Goal: Task Accomplishment & Management: Complete application form

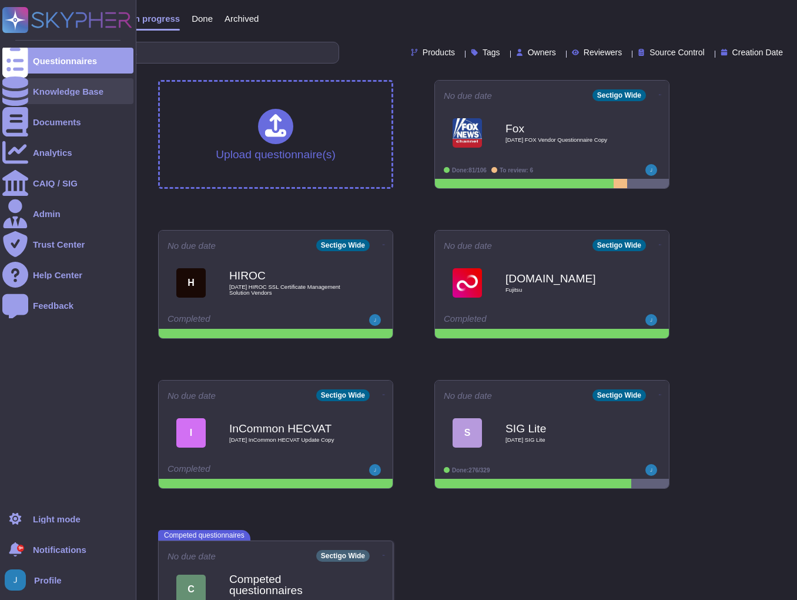
click at [48, 92] on div "Knowledge Base" at bounding box center [68, 91] width 71 height 9
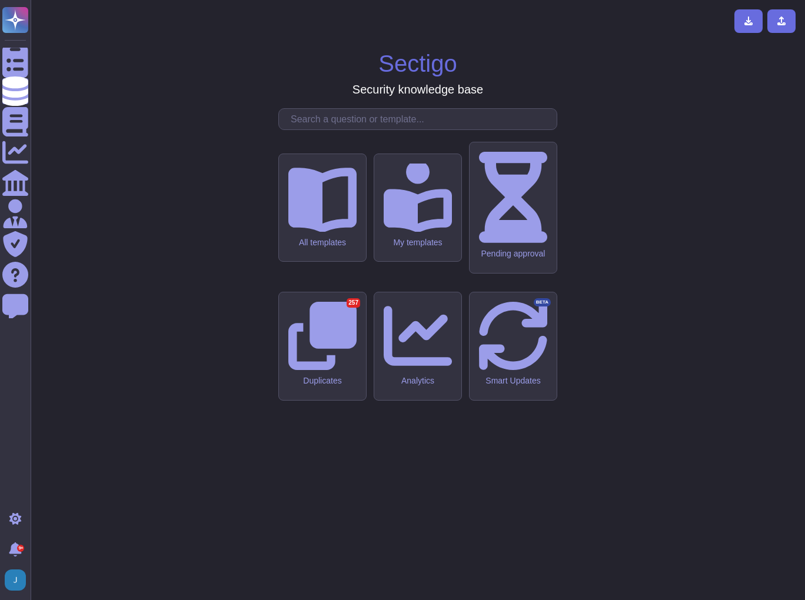
click at [337, 129] on input "text" at bounding box center [421, 119] width 272 height 21
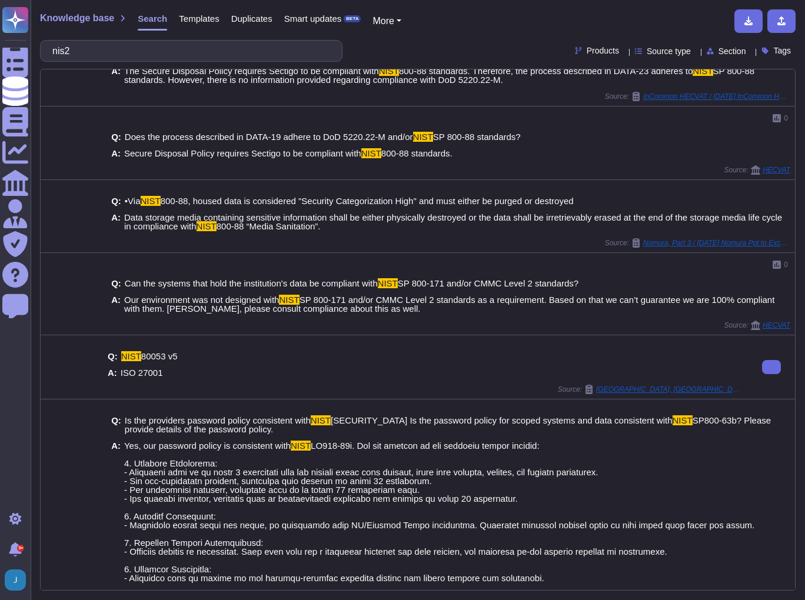
scroll to position [188, 0]
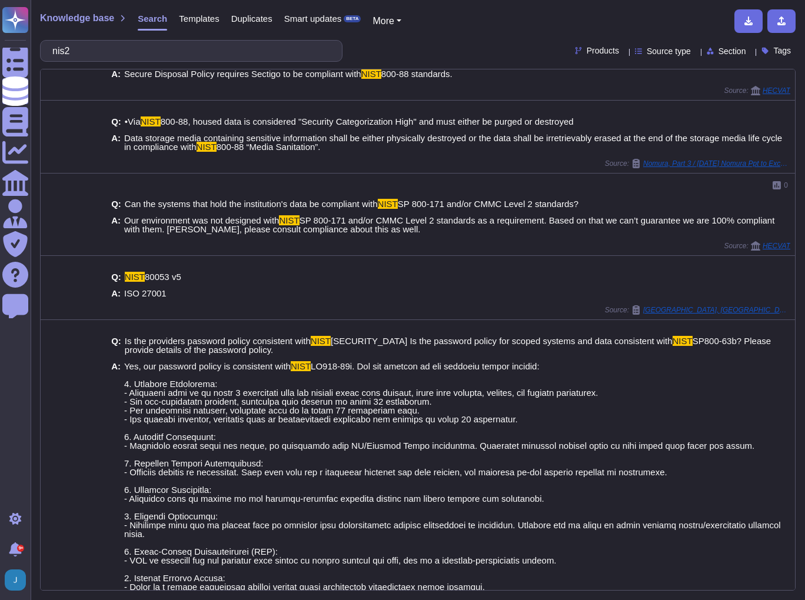
click at [116, 39] on div "Knowledge base Search Templates Duplicates Smart updates BETA More nis2 Product…" at bounding box center [418, 300] width 774 height 600
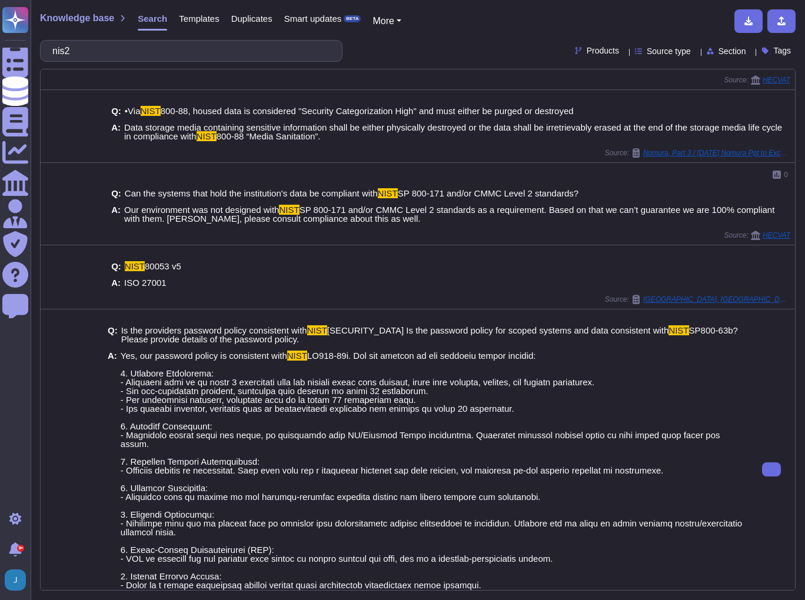
scroll to position [228, 0]
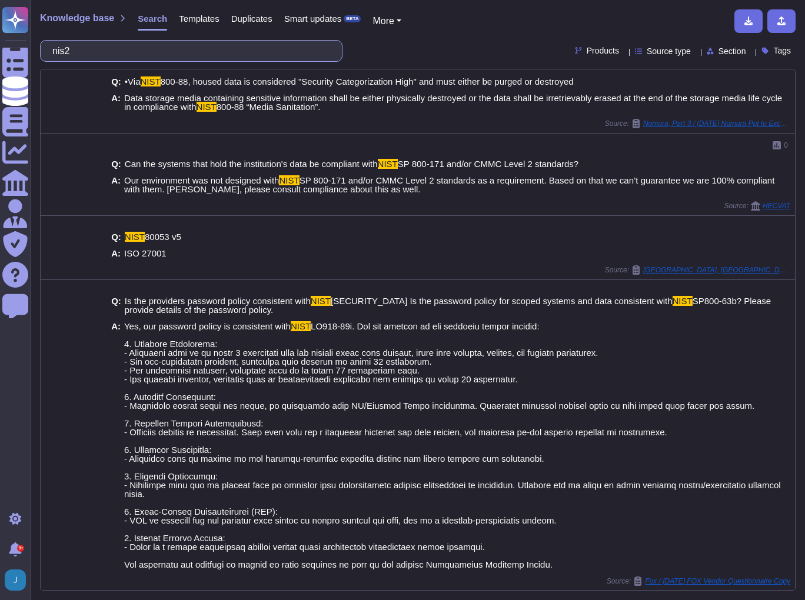
drag, startPoint x: 162, startPoint y: 47, endPoint x: 55, endPoint y: 47, distance: 107.0
click at [55, 47] on div "nis2" at bounding box center [191, 51] width 302 height 22
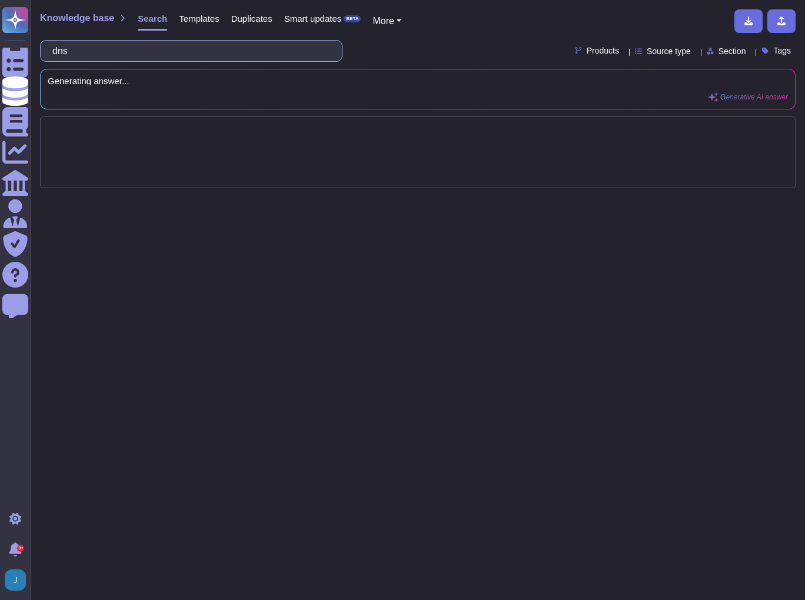
type input "dns"
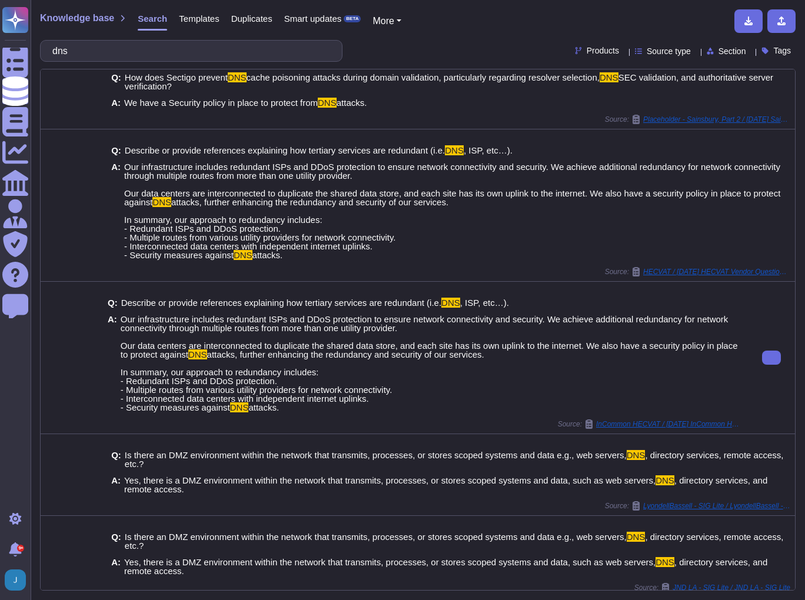
scroll to position [148, 0]
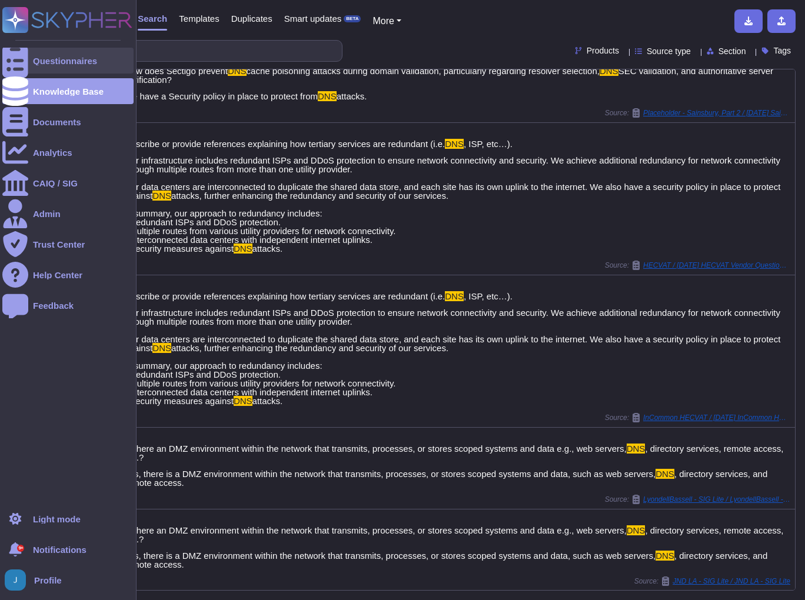
click at [58, 57] on div "Questionnaires" at bounding box center [65, 60] width 64 height 9
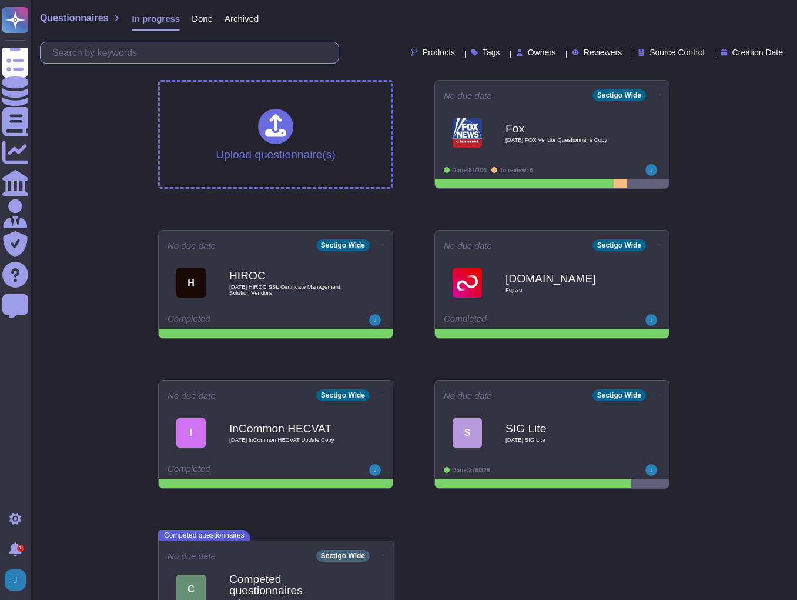
click at [181, 54] on input "text" at bounding box center [192, 52] width 292 height 21
click at [201, 25] on div "Done" at bounding box center [196, 21] width 33 height 24
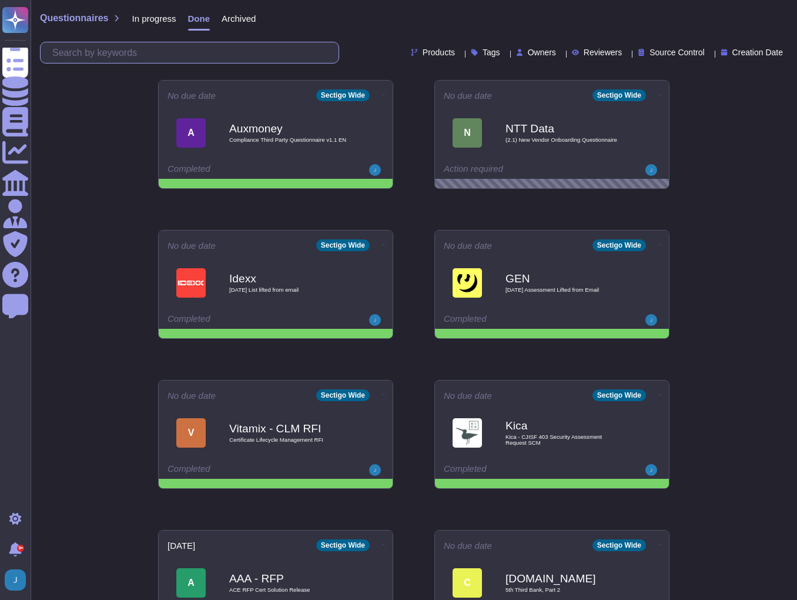
click at [203, 58] on input "text" at bounding box center [192, 52] width 292 height 21
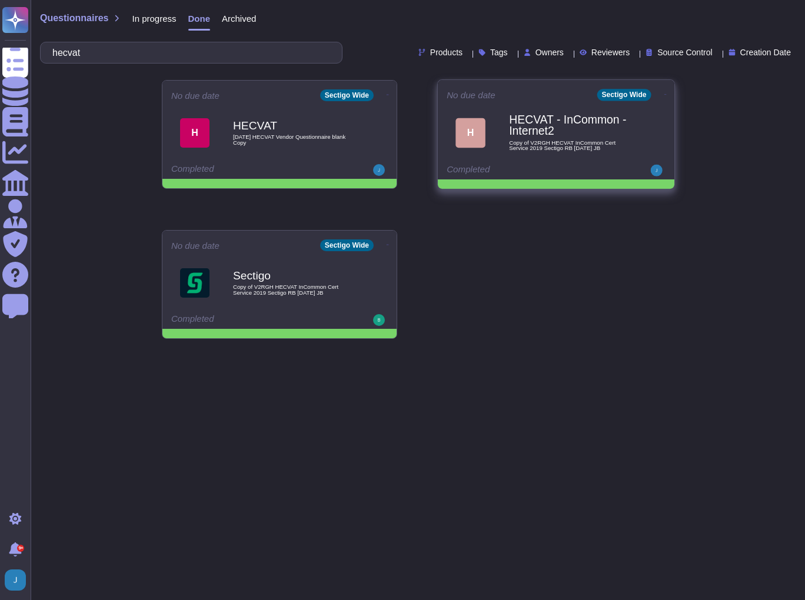
type input "hecvat"
click at [509, 134] on b "HECVAT - InCommon - Internet2" at bounding box center [568, 125] width 119 height 23
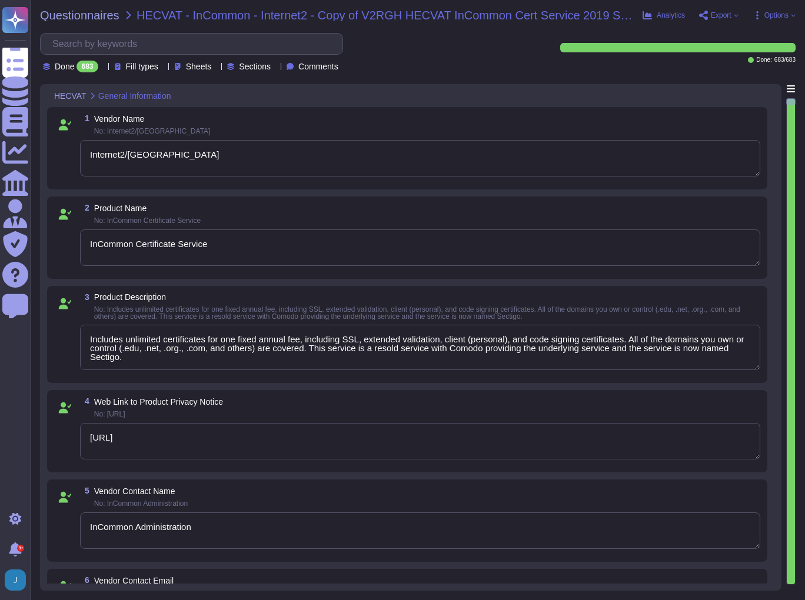
type textarea "Internet2/[GEOGRAPHIC_DATA]"
type textarea "InCommon Certificate Service"
type textarea "Includes unlimited certificates for one fixed annual fee, including SSL, extend…"
type textarea "[URL]"
type textarea "InCommon Administration"
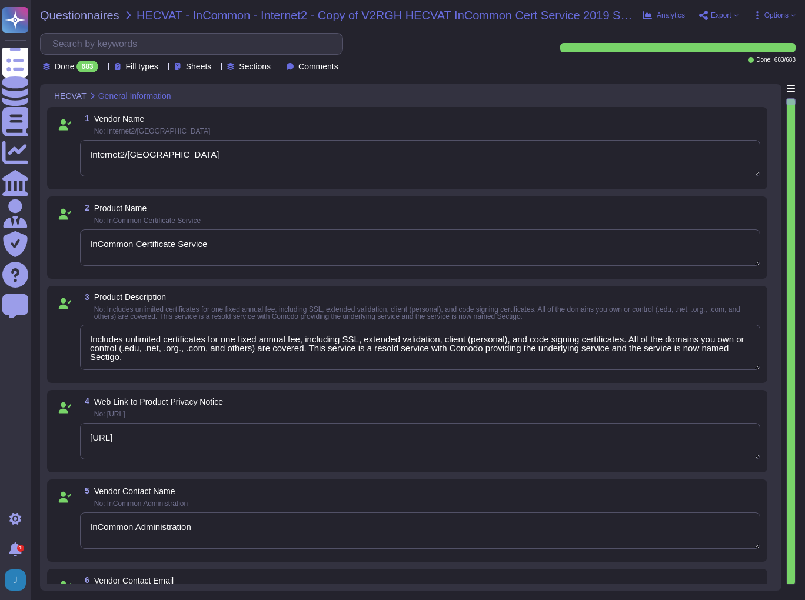
type textarea "[EMAIL_ADDRESS][DOMAIN_NAME]"
type textarea "[PHONE_NUMBER]"
type textarea "[GEOGRAPHIC_DATA]"
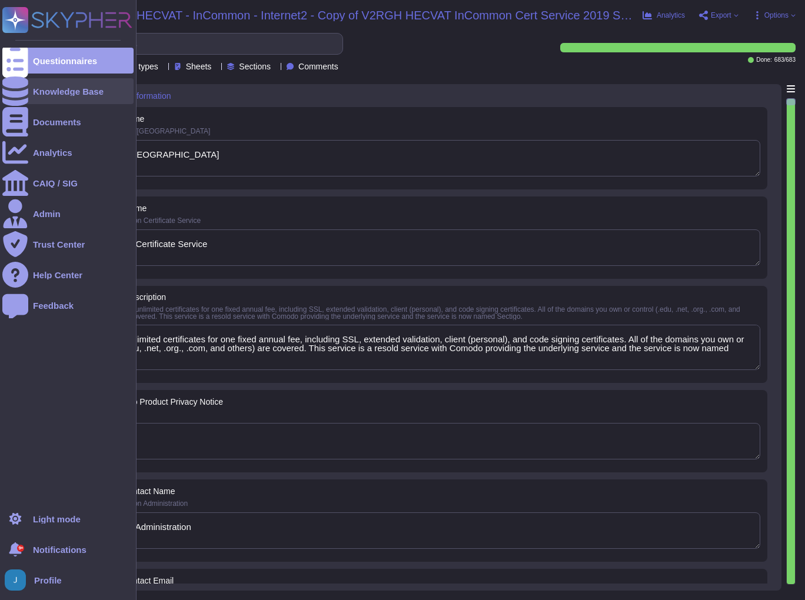
click at [76, 89] on div "Knowledge Base" at bounding box center [68, 91] width 71 height 9
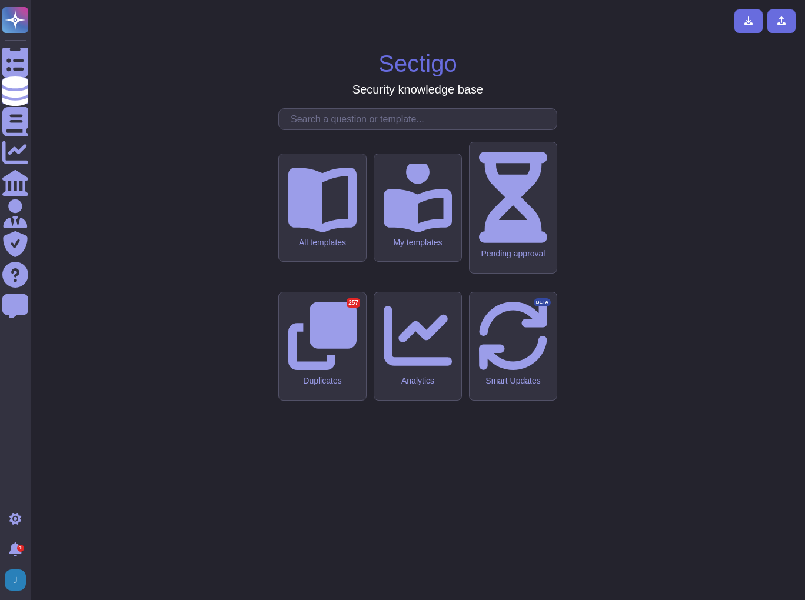
click at [341, 129] on input "text" at bounding box center [421, 119] width 272 height 21
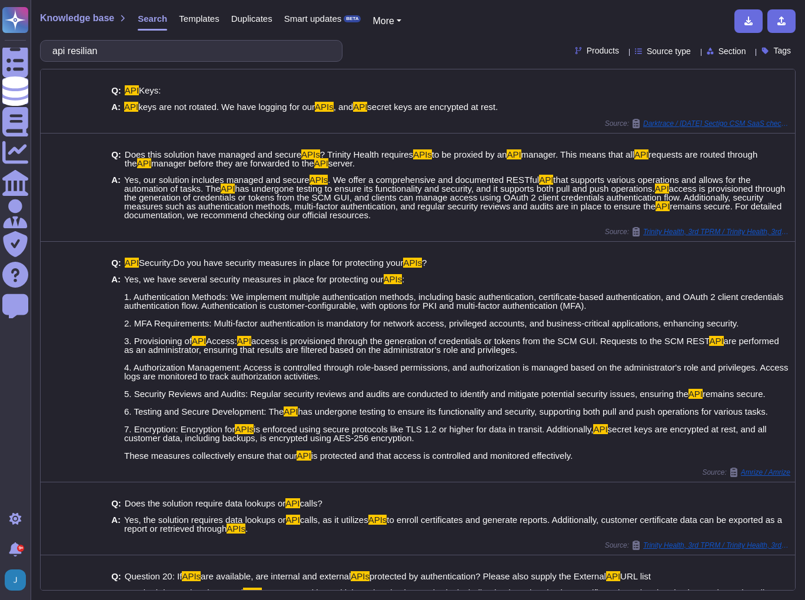
type input "api resilian"
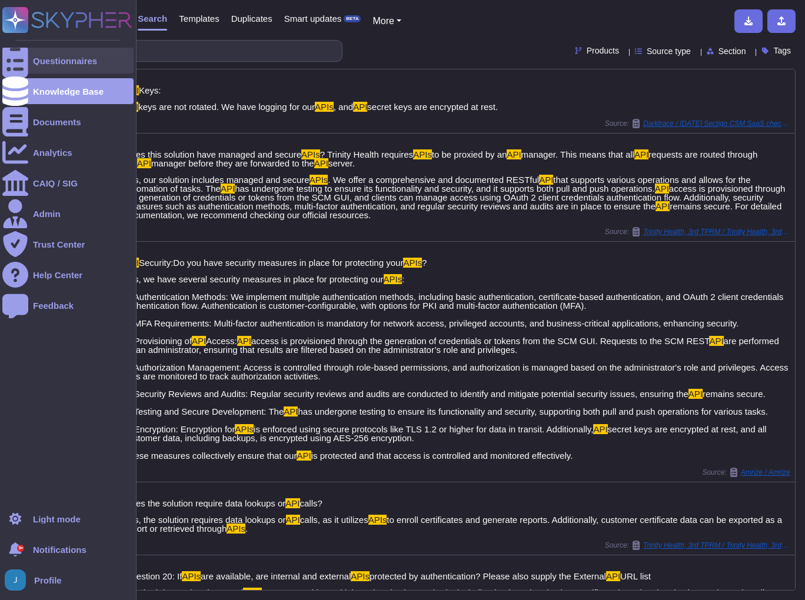
click at [45, 54] on div "Questionnaires" at bounding box center [67, 61] width 131 height 26
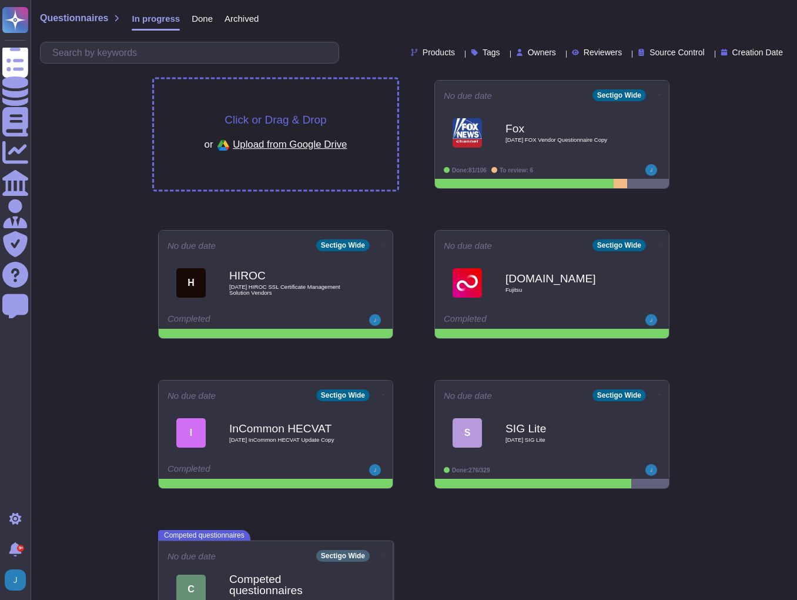
click at [249, 121] on span "Click or Drag & Drop" at bounding box center [276, 119] width 102 height 11
click at [268, 118] on span "Click or Drag & Drop" at bounding box center [276, 119] width 102 height 11
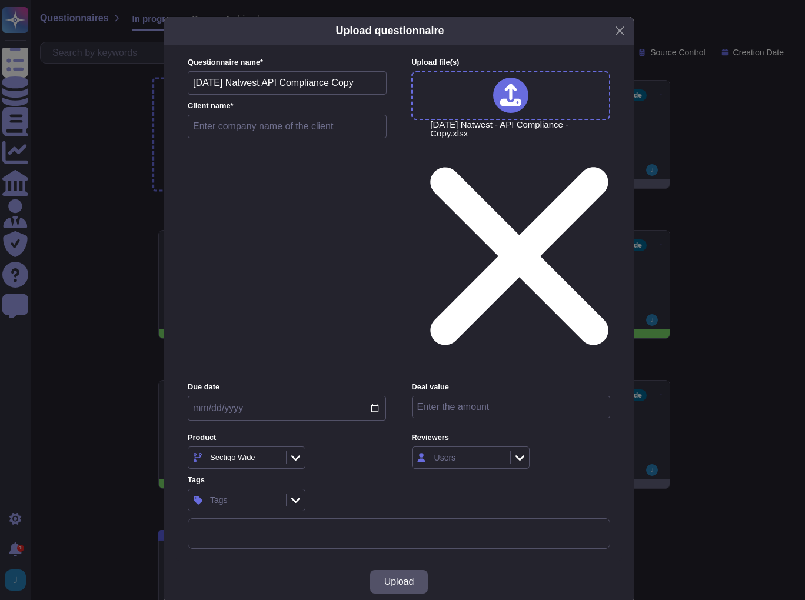
click at [271, 138] on input "text" at bounding box center [287, 127] width 199 height 24
type input "Natwest - API Compliance"
click at [414, 577] on span "Upload" at bounding box center [399, 581] width 30 height 9
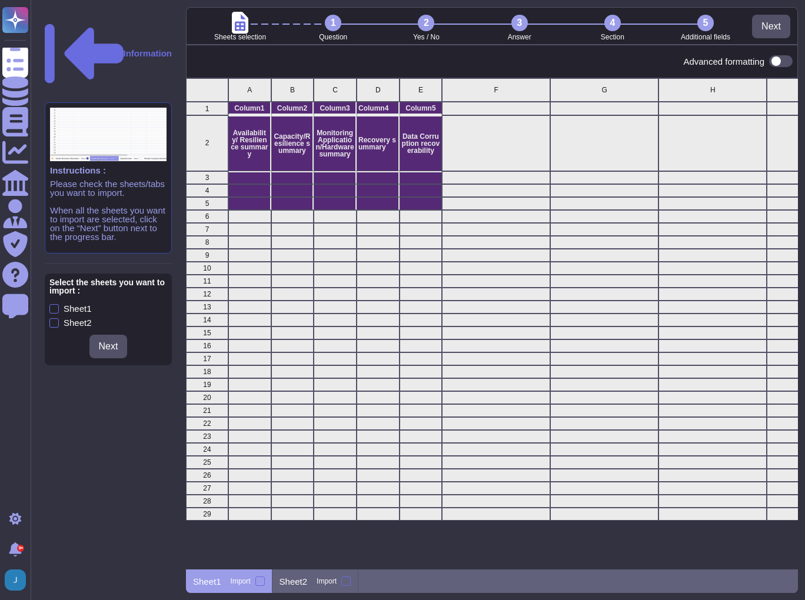
scroll to position [485, 605]
click at [56, 318] on div at bounding box center [53, 322] width 9 height 9
click at [0, 0] on input "Sheet2" at bounding box center [0, 0] width 0 height 0
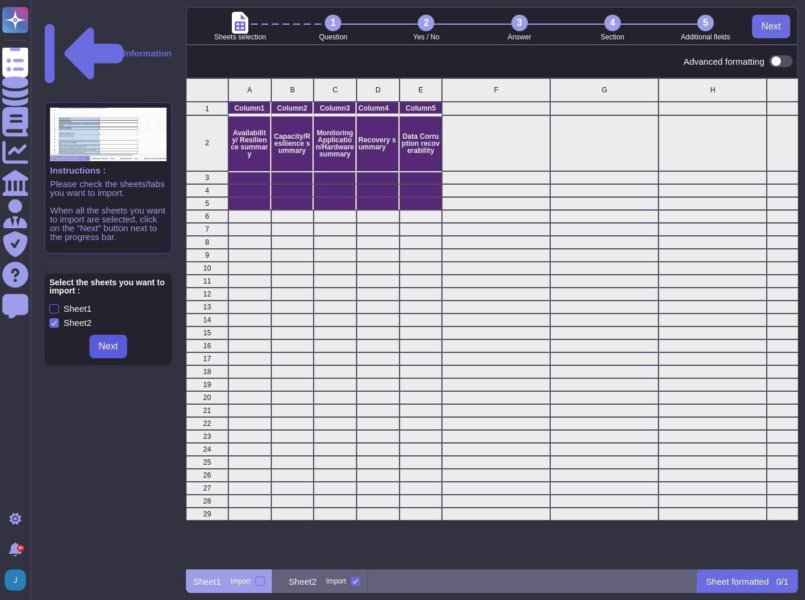
click at [106, 342] on span "Next" at bounding box center [108, 346] width 19 height 9
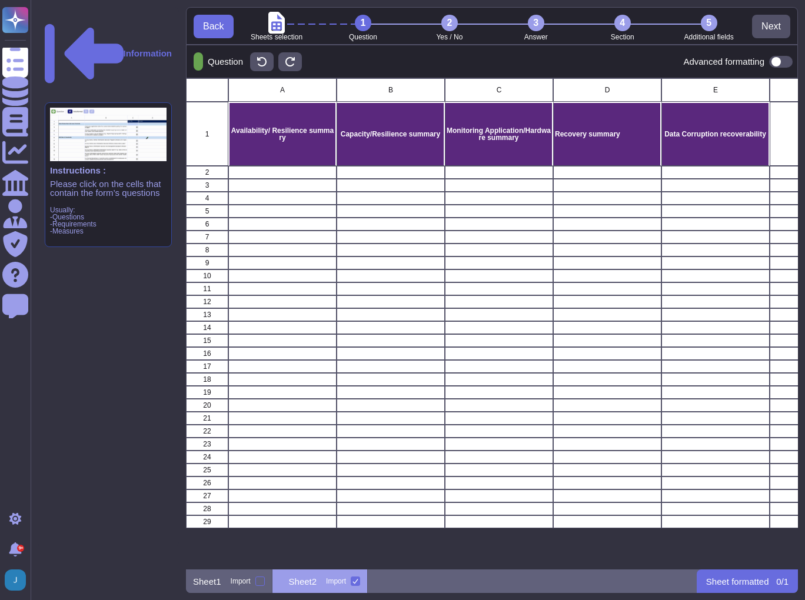
scroll to position [484, 605]
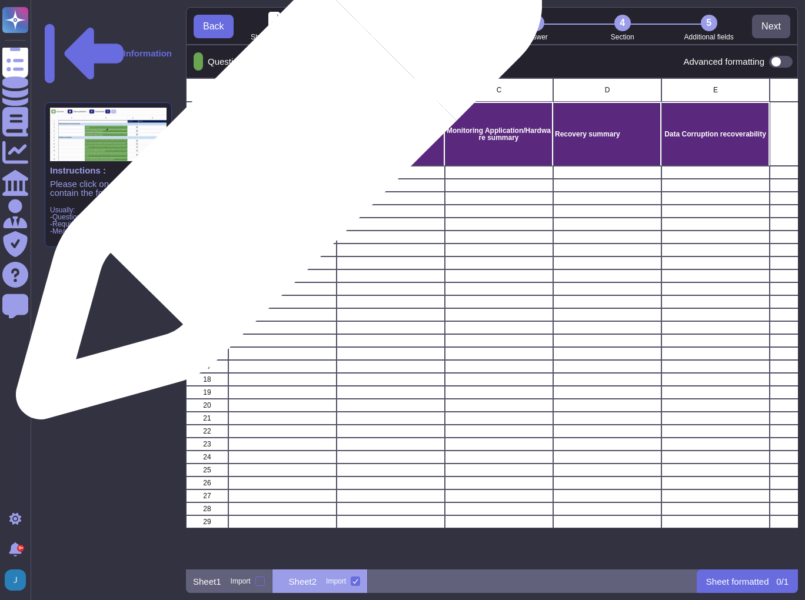
click at [274, 162] on div "Availability/ Resilience summary" at bounding box center [282, 134] width 108 height 64
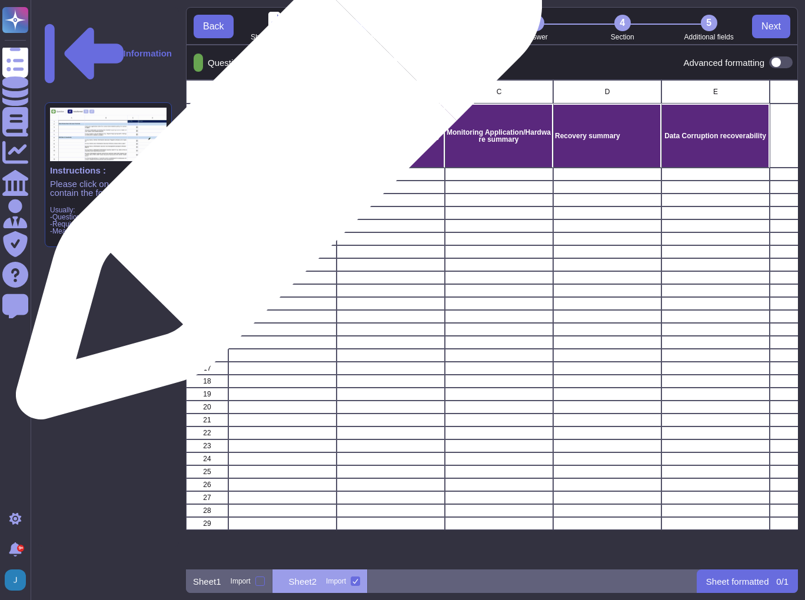
scroll to position [7, 7]
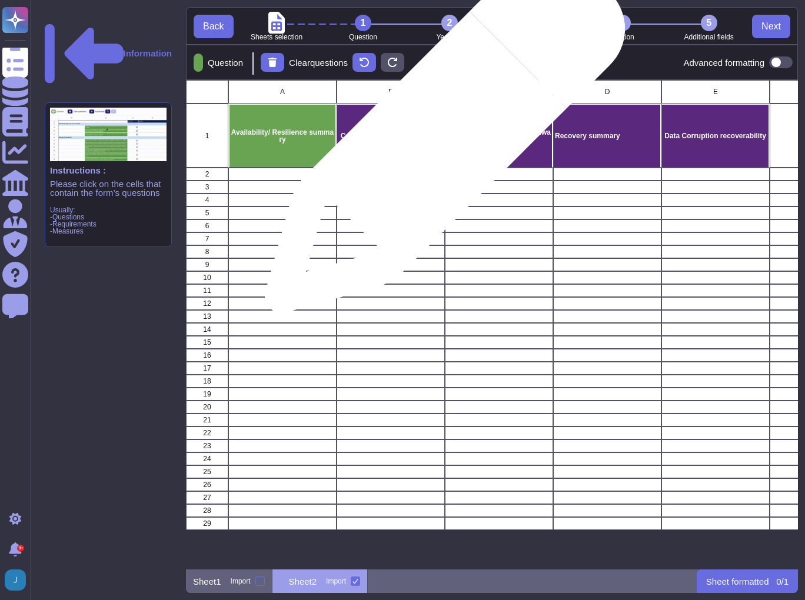
click at [440, 139] on p "Capacity/Resilience summary" at bounding box center [390, 135] width 104 height 7
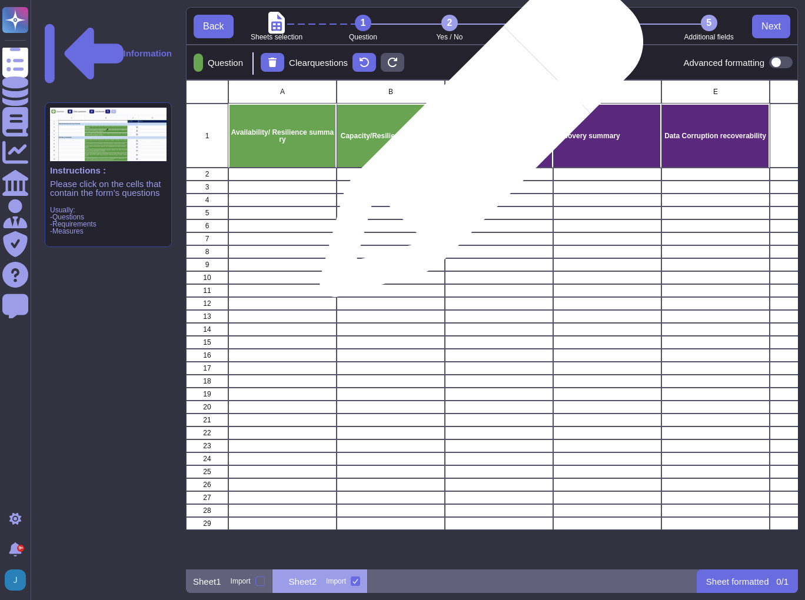
click at [479, 141] on p "Monitoring Application/Hardware summary" at bounding box center [498, 136] width 104 height 14
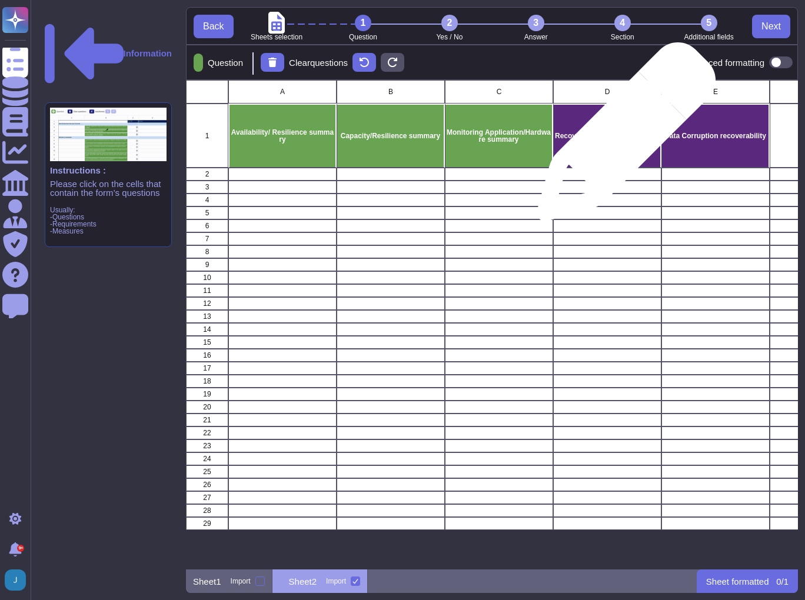
click at [621, 138] on p "Recovery summary" at bounding box center [607, 135] width 104 height 7
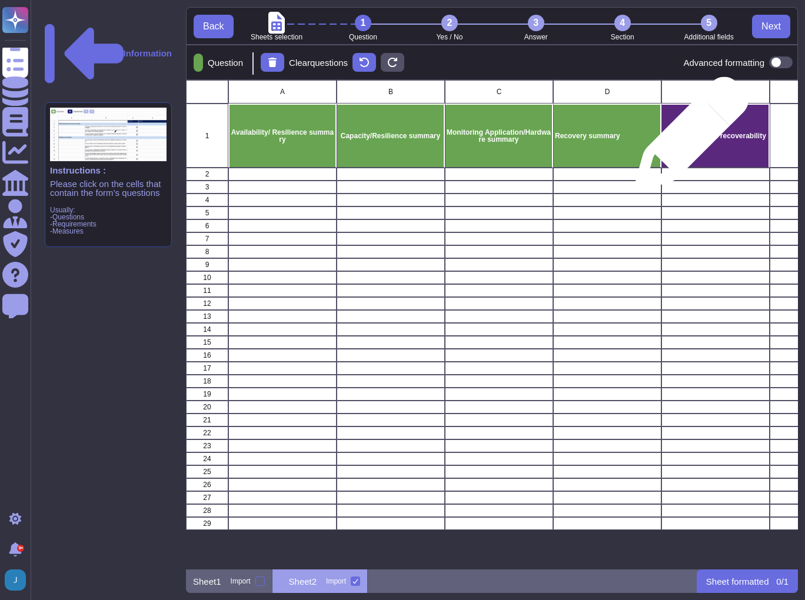
click at [686, 139] on p "Data Corruption recoverability" at bounding box center [715, 135] width 104 height 7
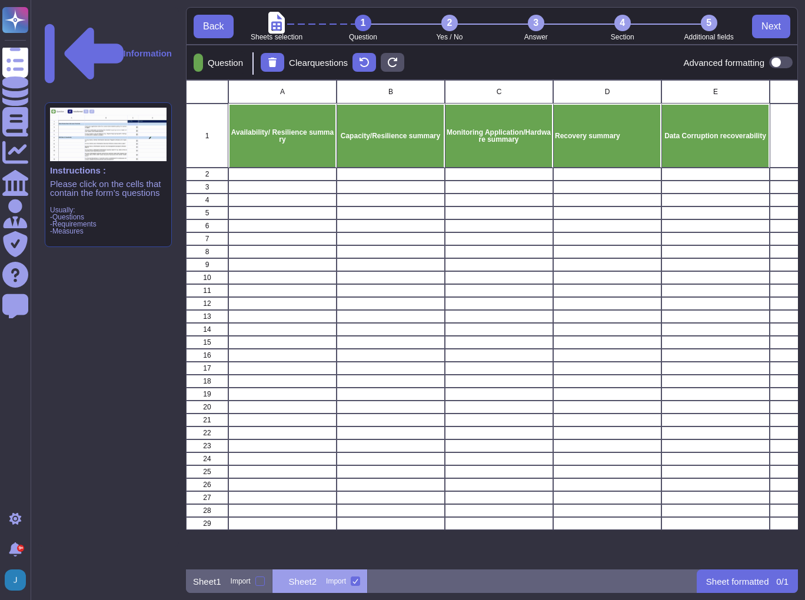
click at [530, 21] on div "3" at bounding box center [536, 23] width 16 height 16
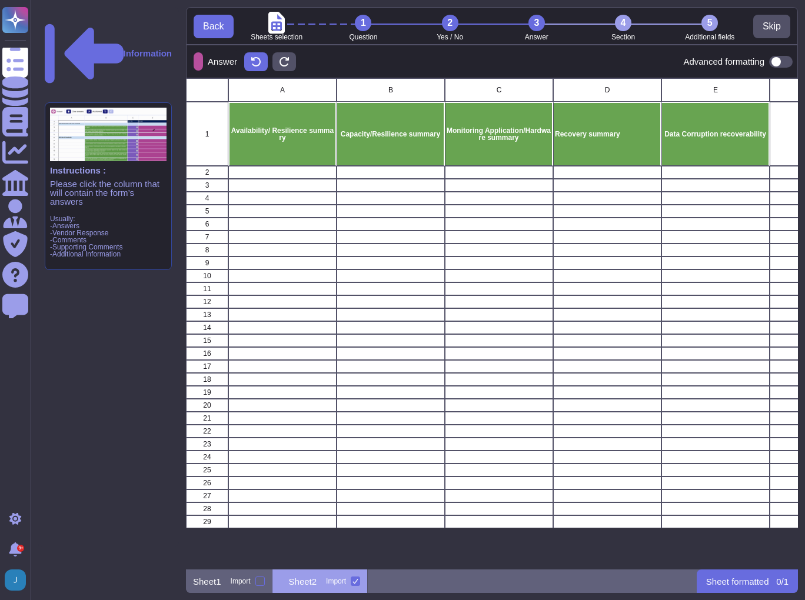
scroll to position [484, 605]
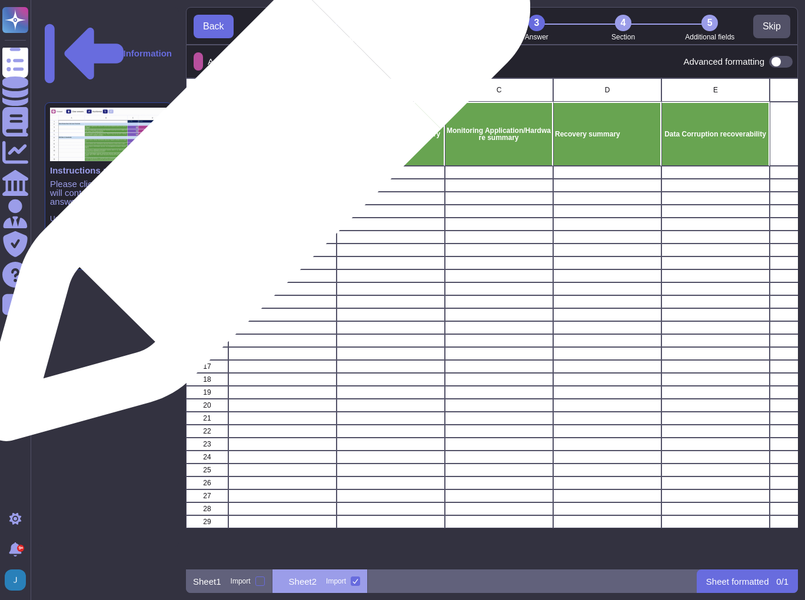
click at [251, 172] on div "grid" at bounding box center [282, 172] width 108 height 13
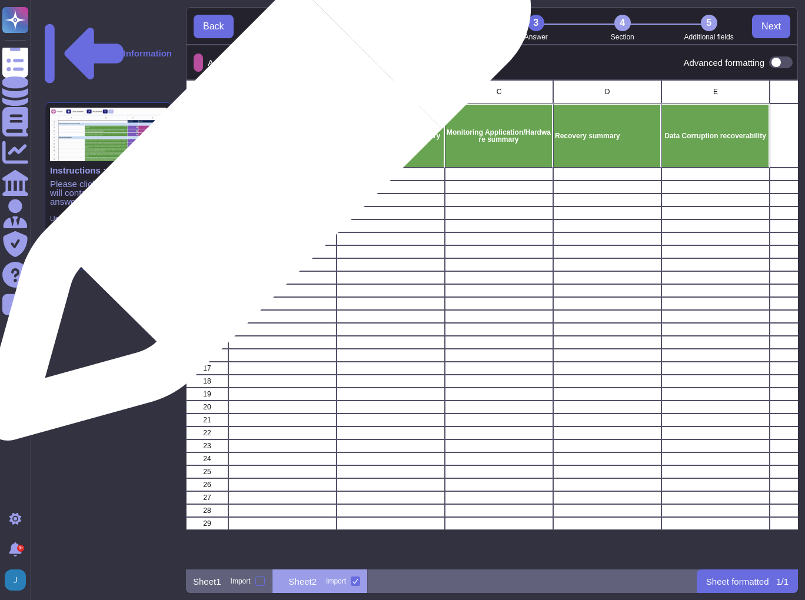
scroll to position [7, 7]
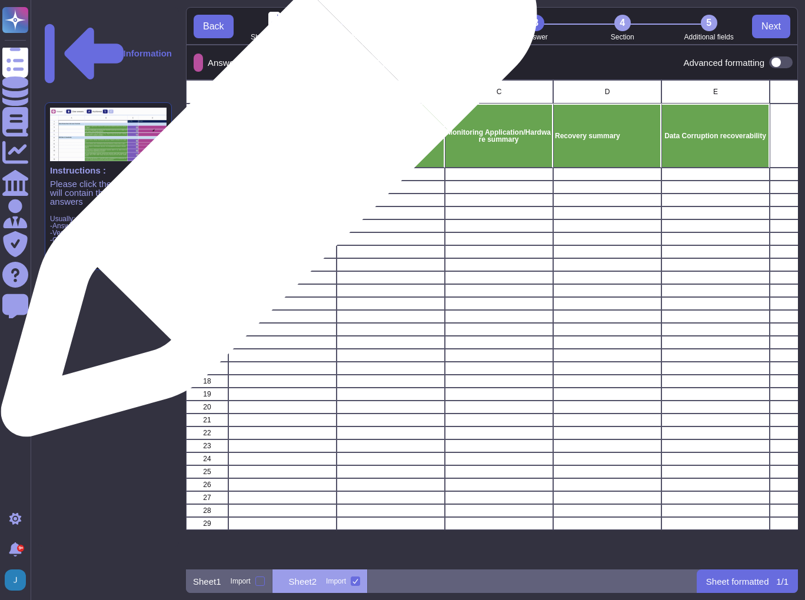
click at [264, 175] on div "grid" at bounding box center [282, 174] width 108 height 13
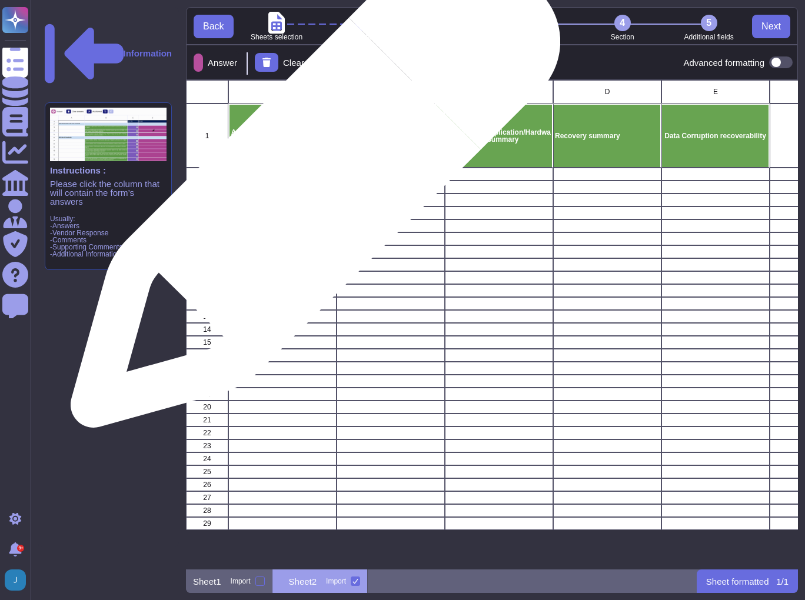
click at [311, 189] on div "grid" at bounding box center [282, 187] width 108 height 13
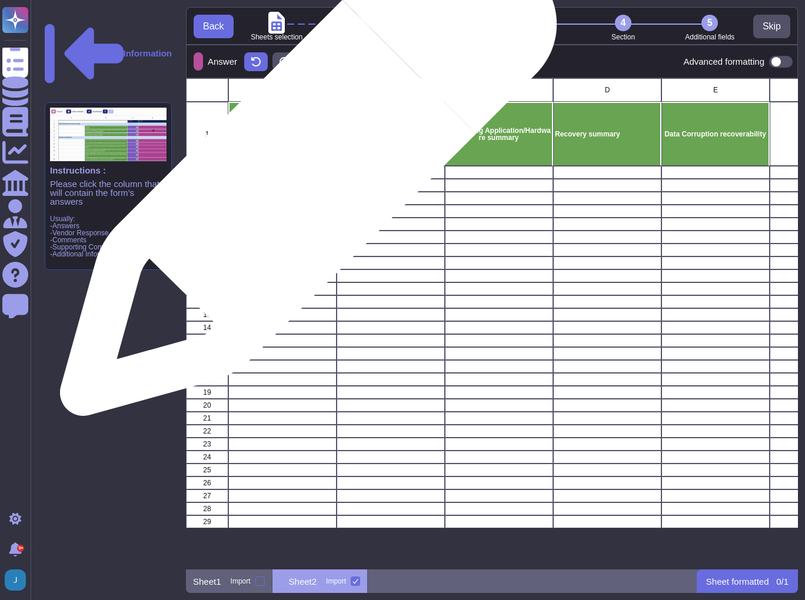
click at [303, 173] on div "grid" at bounding box center [282, 172] width 108 height 13
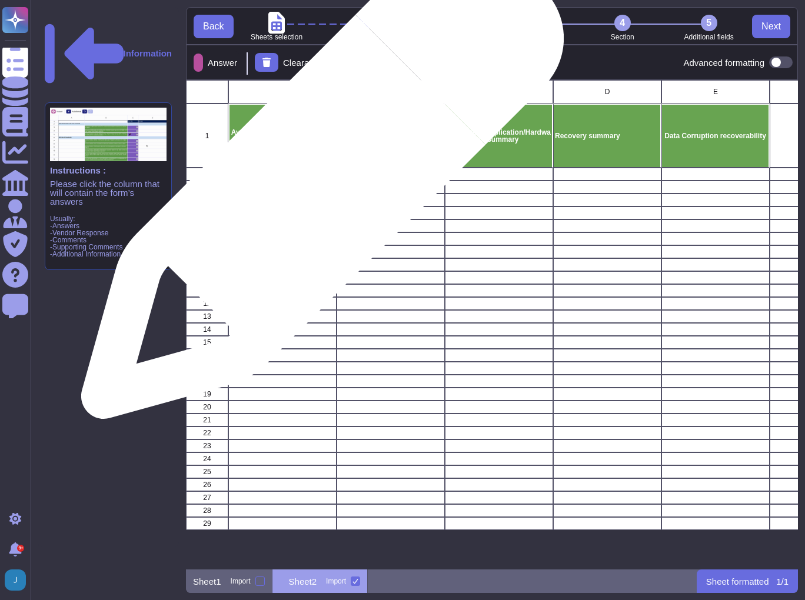
click at [318, 183] on div "grid" at bounding box center [282, 187] width 108 height 13
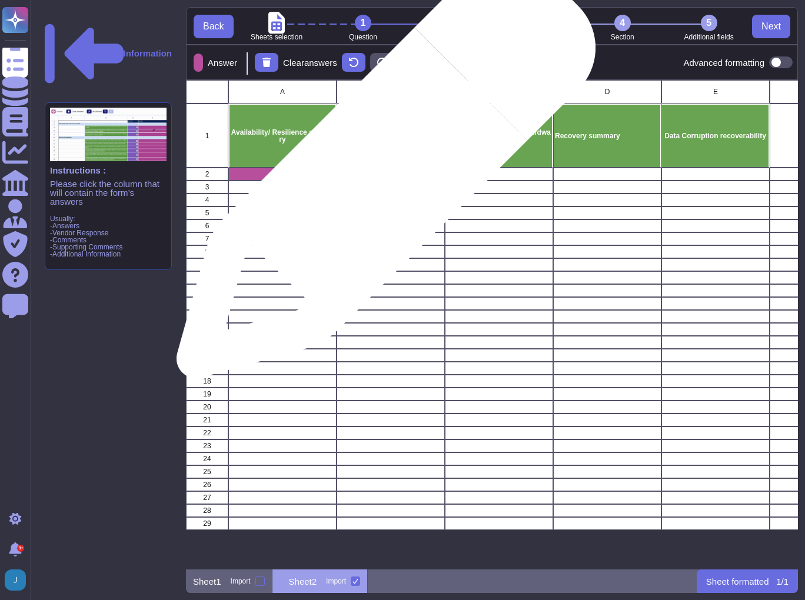
click at [381, 175] on div "grid" at bounding box center [390, 174] width 108 height 13
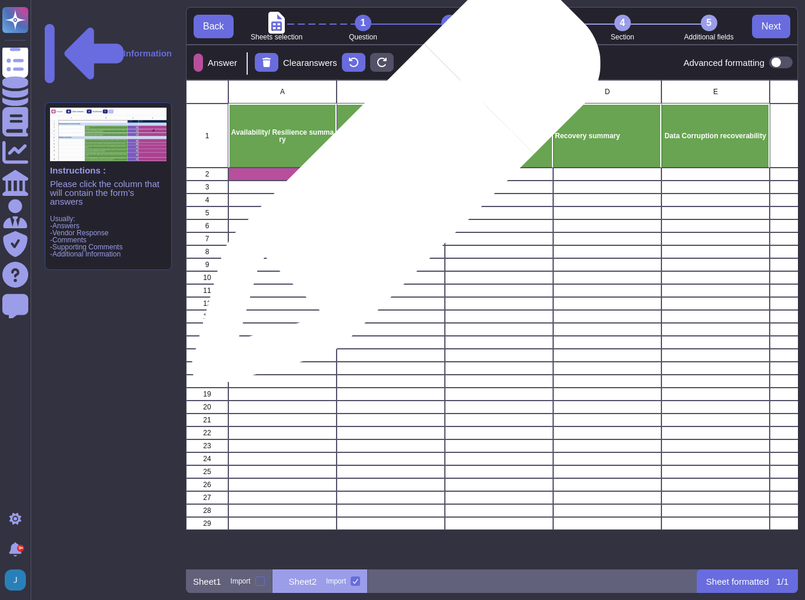
click at [391, 188] on div "grid" at bounding box center [390, 187] width 108 height 13
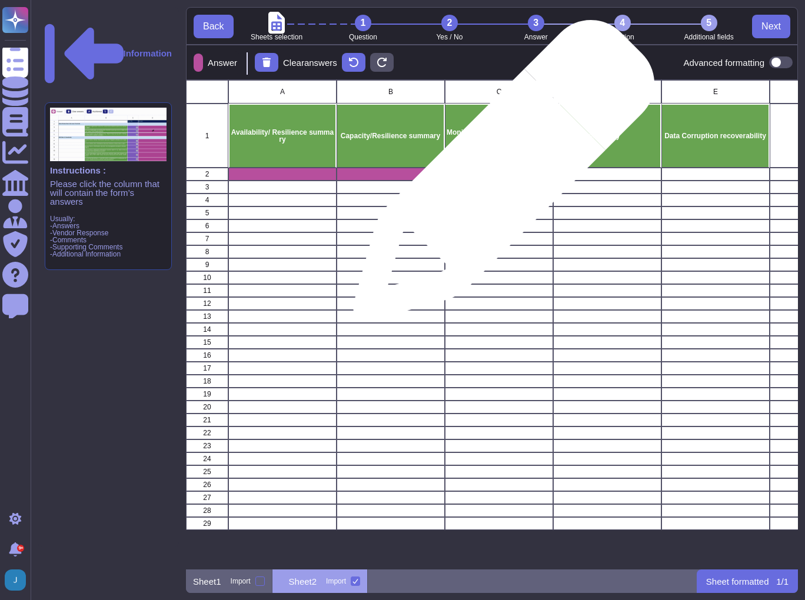
click at [499, 176] on div "grid" at bounding box center [499, 174] width 108 height 13
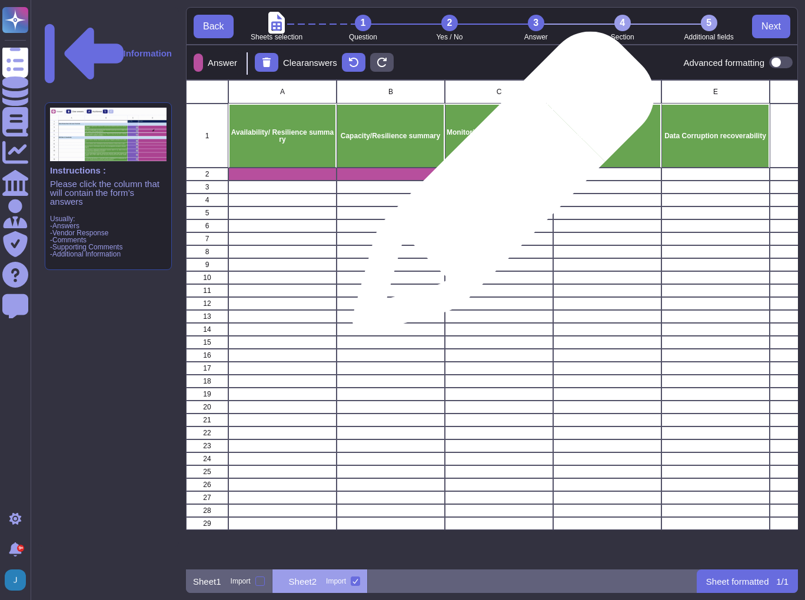
click at [498, 188] on div "grid" at bounding box center [499, 187] width 108 height 13
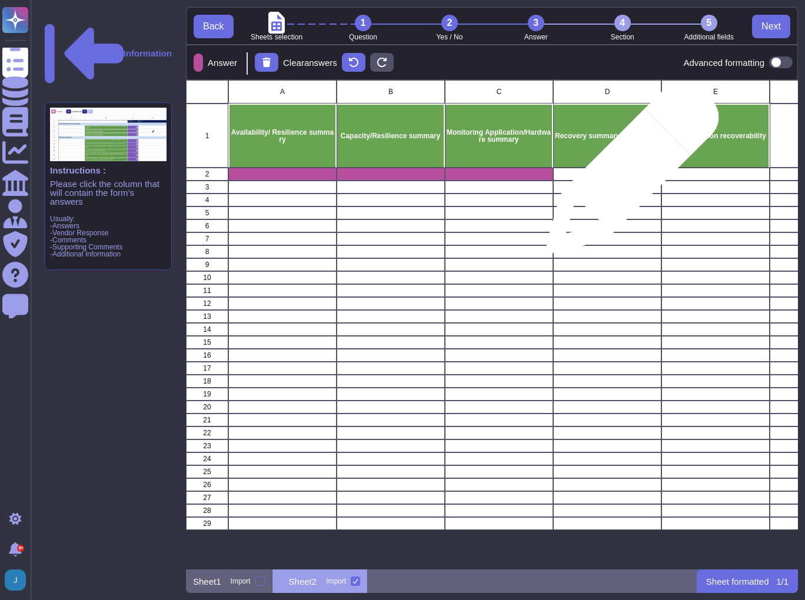
click at [627, 173] on div "grid" at bounding box center [607, 174] width 108 height 13
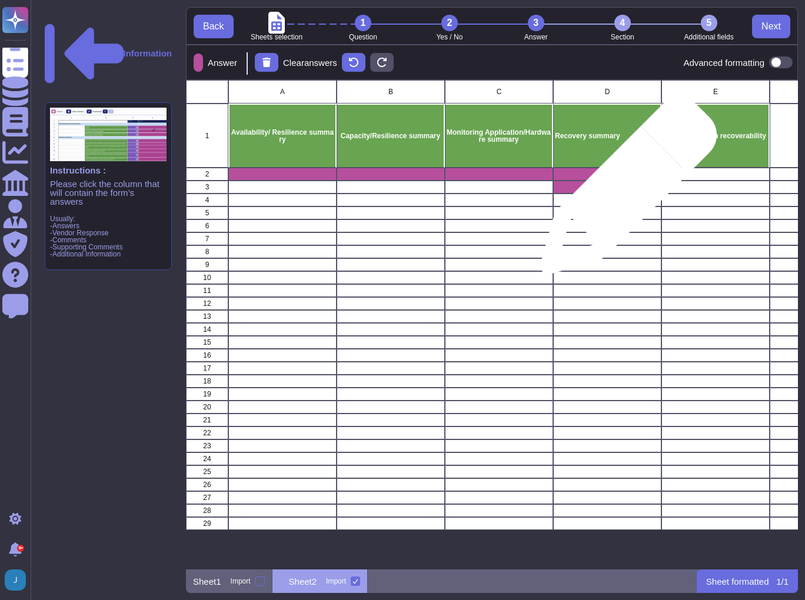
click at [624, 191] on div "grid" at bounding box center [607, 187] width 108 height 13
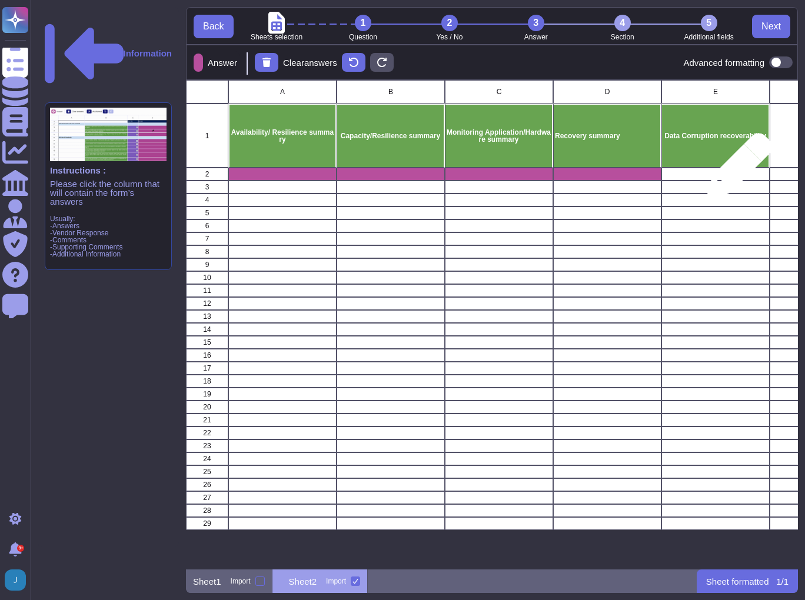
click at [735, 172] on div "grid" at bounding box center [715, 174] width 108 height 13
click at [729, 189] on div "grid" at bounding box center [715, 187] width 108 height 13
click at [776, 29] on span "Next" at bounding box center [770, 26] width 19 height 9
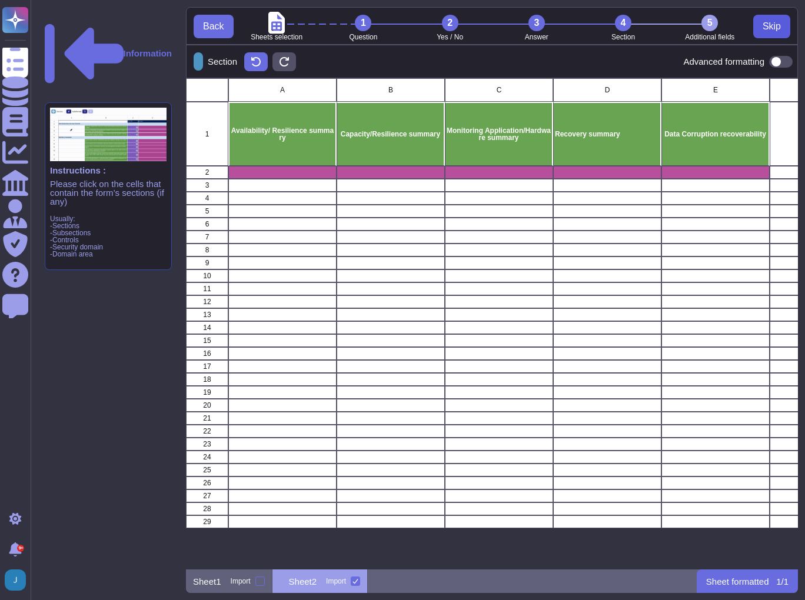
click at [776, 29] on span "Skip" at bounding box center [771, 26] width 18 height 9
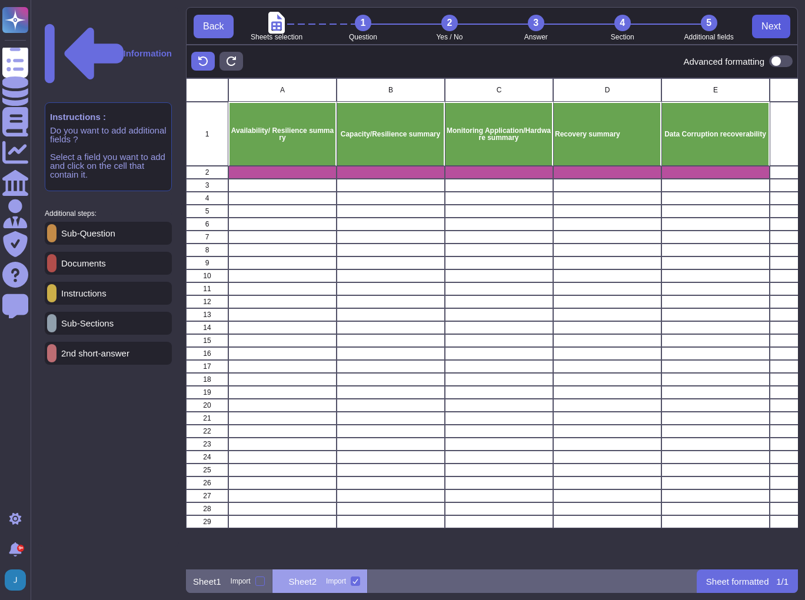
click at [776, 29] on span "Next" at bounding box center [770, 26] width 19 height 9
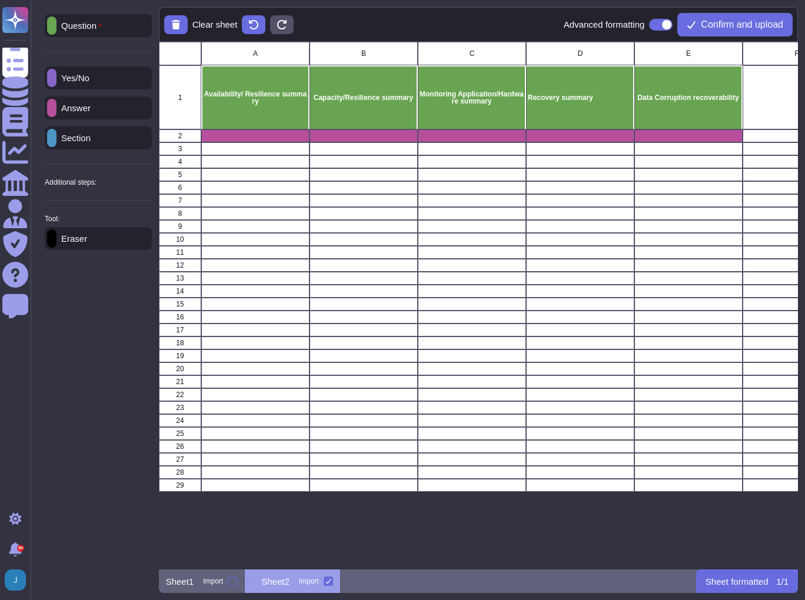
scroll to position [520, 632]
click at [776, 29] on span "Confirm and upload" at bounding box center [741, 24] width 82 height 9
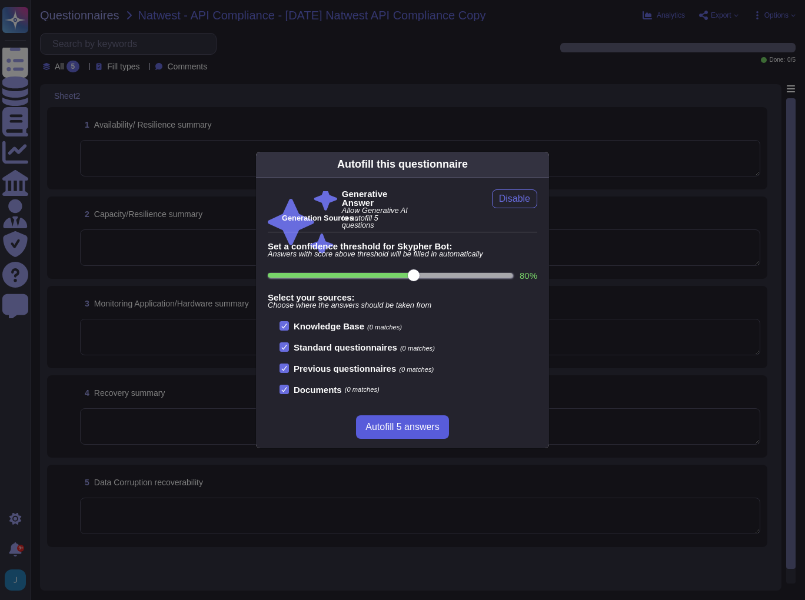
click at [400, 424] on span "Autofill 5 answers" at bounding box center [402, 426] width 74 height 9
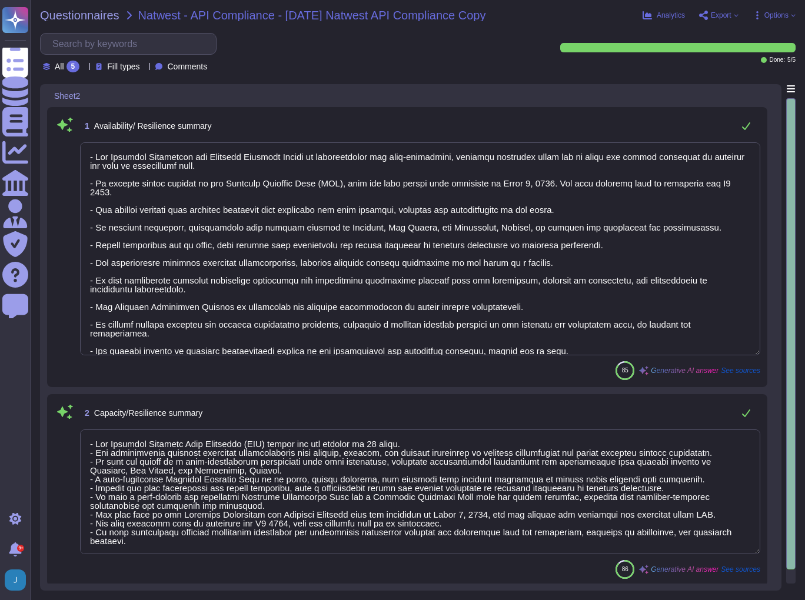
type textarea "- Our Business Continuity and Disaster Recovery Policy is comprehensive and wel…"
type textarea "- The Disaster Recovery Time Objective (RTO) target for the service is 12 hours…"
type textarea "- We utilize Grafana for monitoring our environment, which includes monitoring …"
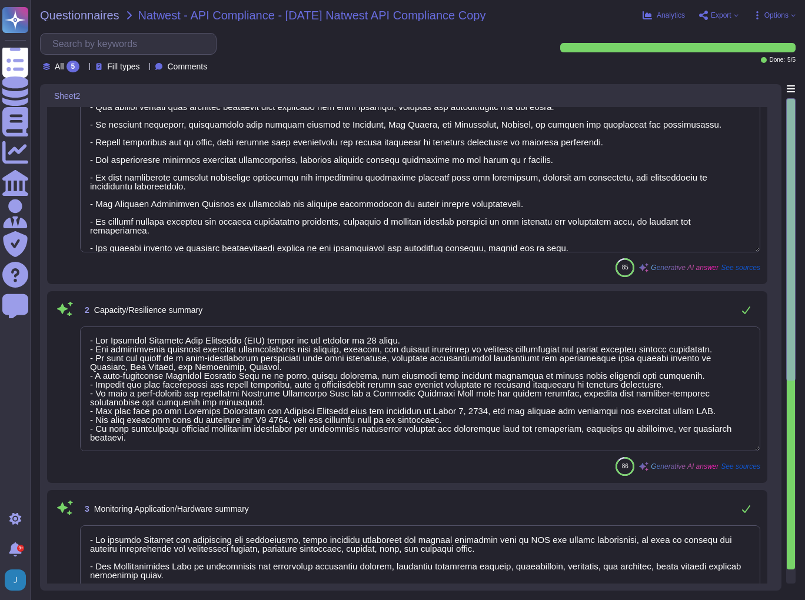
type textarea "- Our Disaster Recovery Plan is well-documented and tested annually, designed t…"
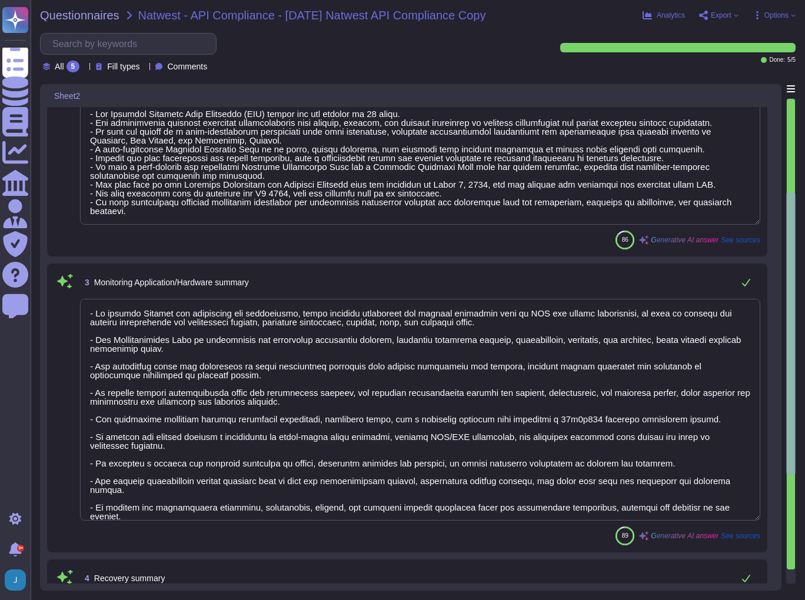
type textarea "Sectigo has developed a comprehensive backup and restore procedure that enables…"
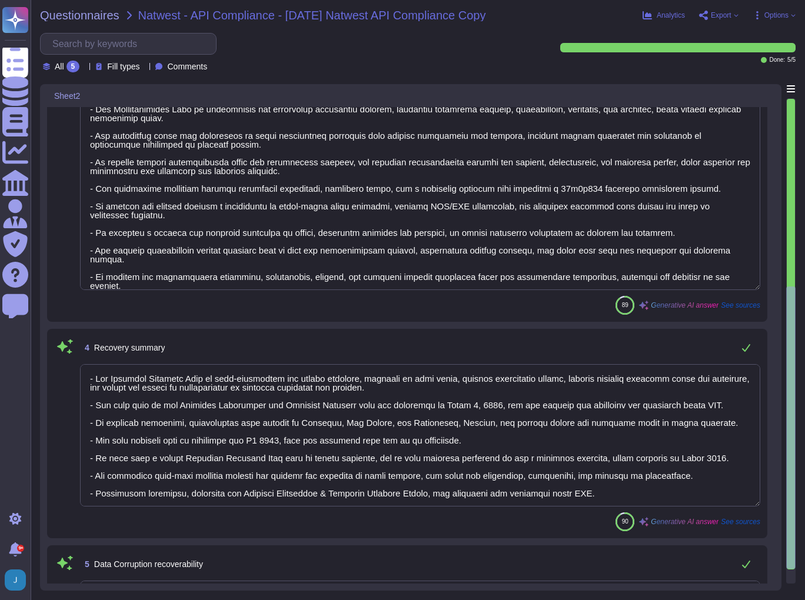
scroll to position [627, 0]
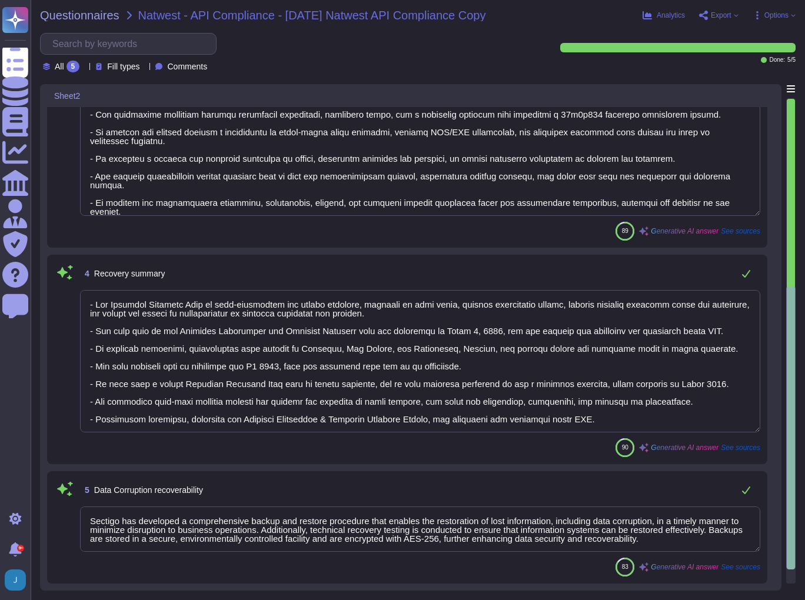
click at [363, 59] on div "All 5 Fill types Comments" at bounding box center [287, 52] width 494 height 39
click at [99, 14] on span "Questionnaires" at bounding box center [79, 15] width 79 height 12
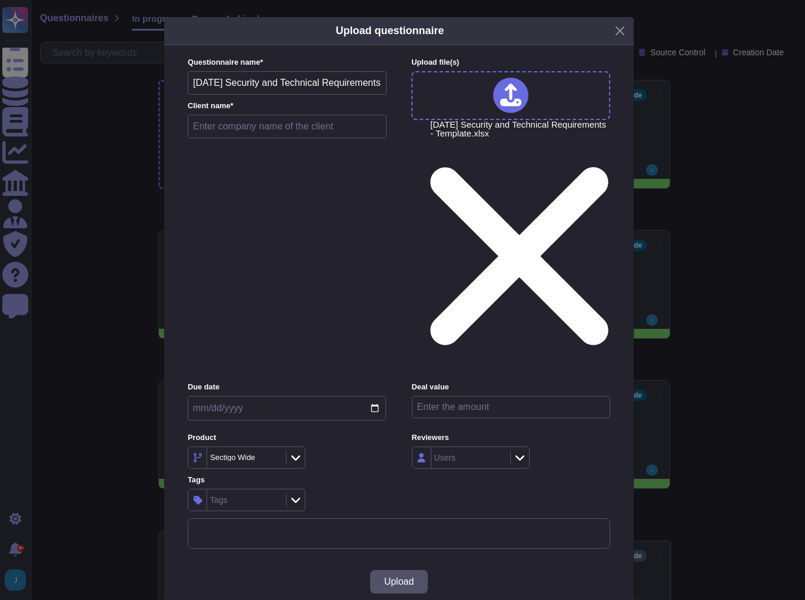
click at [276, 138] on input "text" at bounding box center [287, 127] width 199 height 24
type input "[PERSON_NAME]"
click at [401, 577] on span "Upload" at bounding box center [399, 581] width 30 height 9
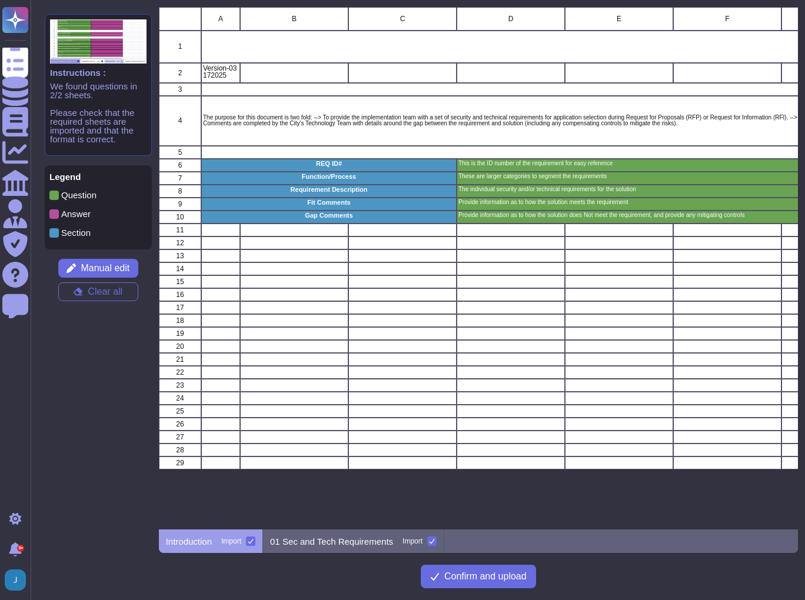
scroll to position [515, 632]
click at [255, 545] on div at bounding box center [250, 540] width 9 height 9
click at [0, 0] on input "Import" at bounding box center [0, 0] width 0 height 0
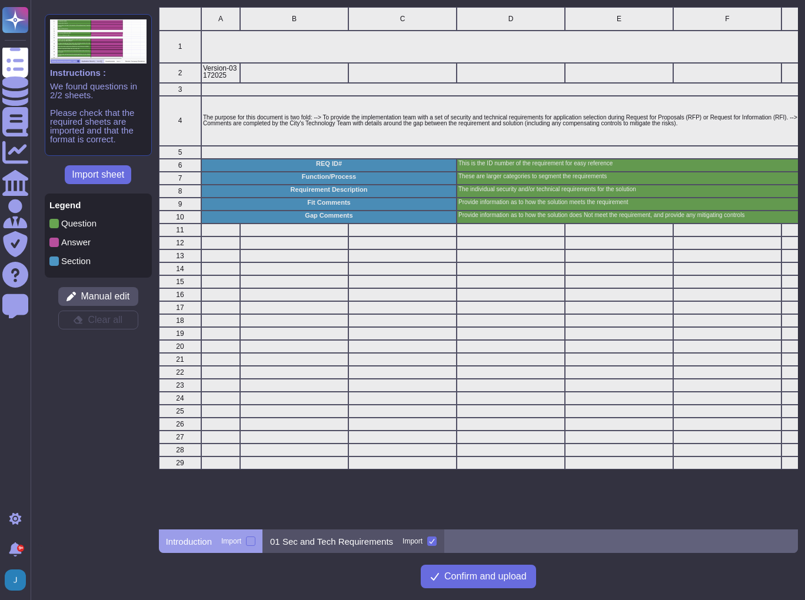
click at [306, 543] on p "01 Sec and Tech Requirements" at bounding box center [331, 541] width 123 height 9
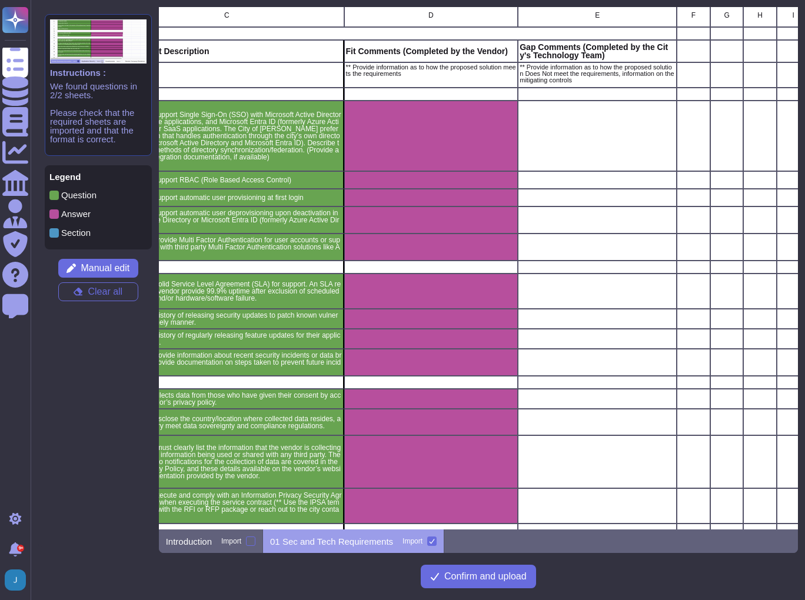
scroll to position [0, 282]
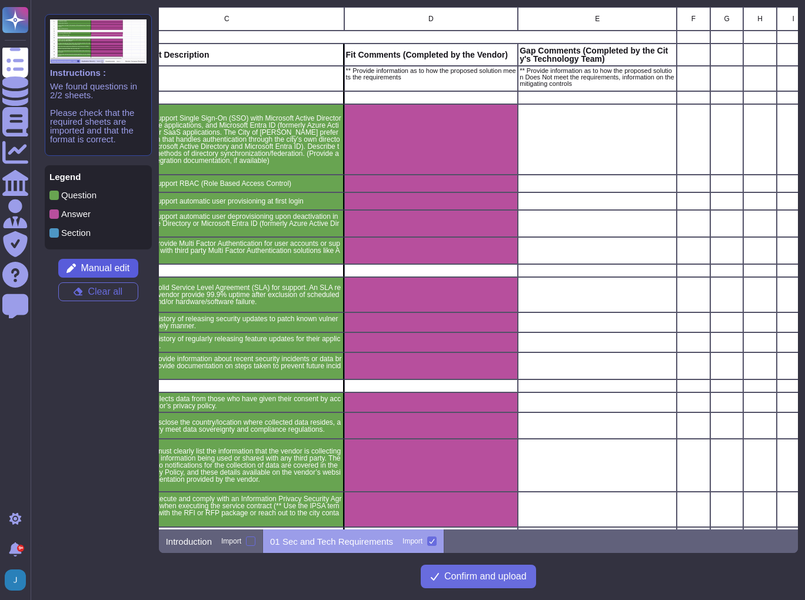
click at [99, 265] on span "Manual edit" at bounding box center [105, 267] width 49 height 9
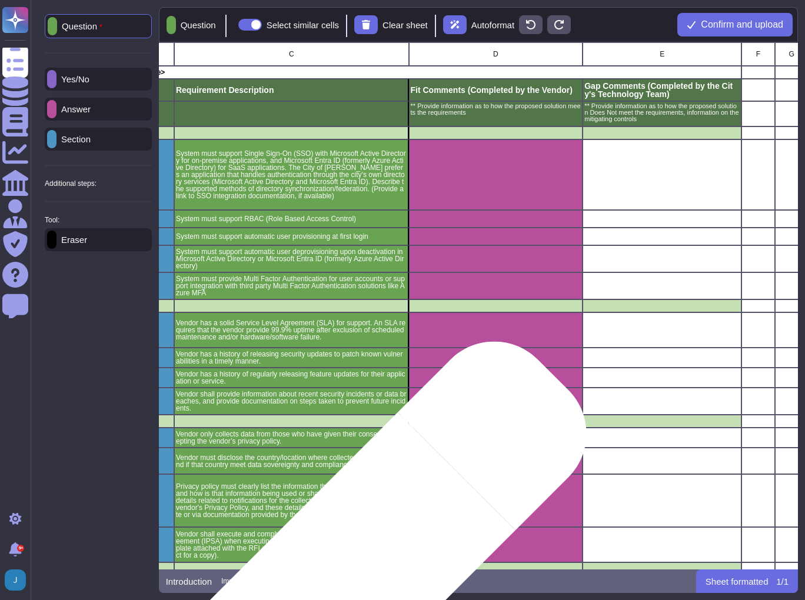
scroll to position [0, 240]
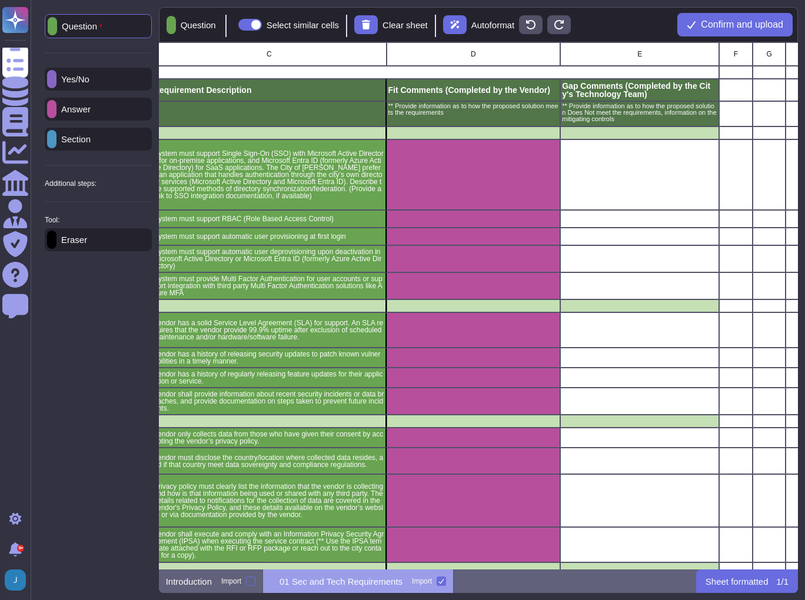
click at [75, 187] on p "Additional steps:" at bounding box center [71, 183] width 52 height 7
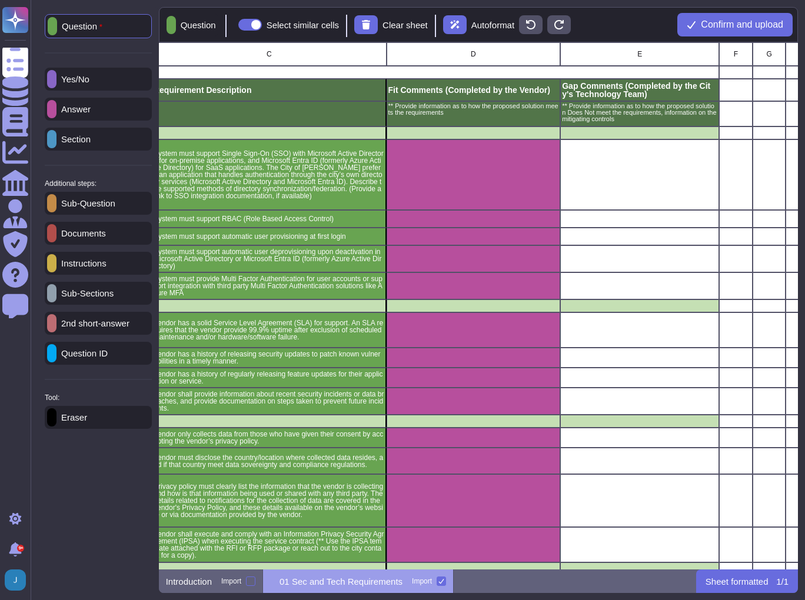
click at [75, 238] on p "Documents" at bounding box center [80, 233] width 49 height 9
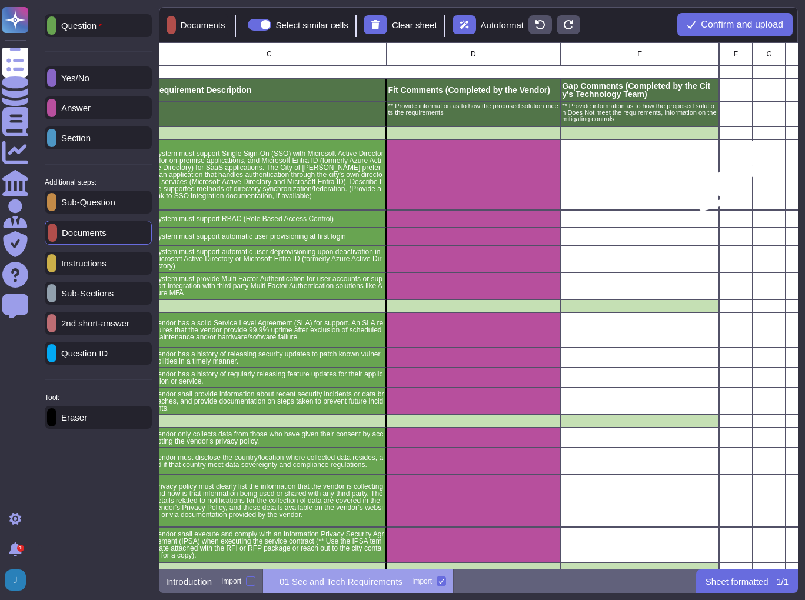
click at [729, 181] on div "grid" at bounding box center [736, 174] width 34 height 71
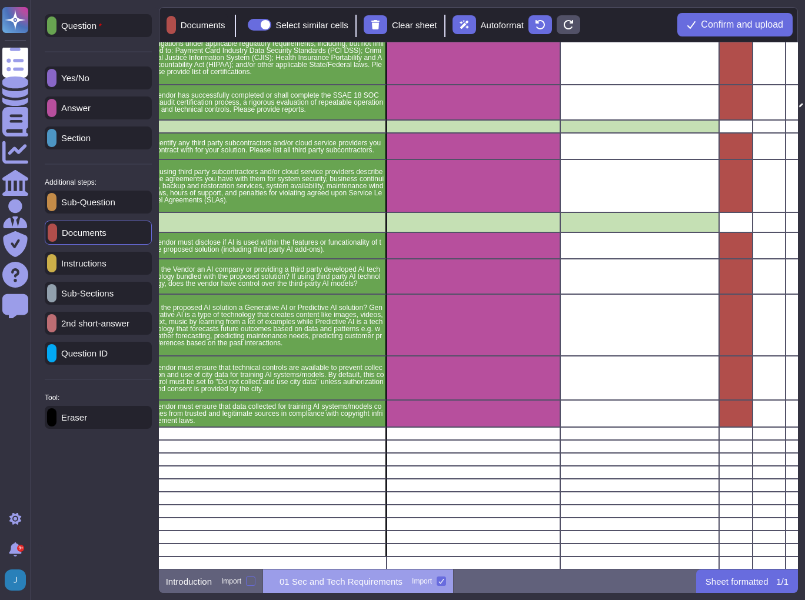
scroll to position [7, 7]
click at [749, 25] on span "Confirm and upload" at bounding box center [741, 24] width 82 height 9
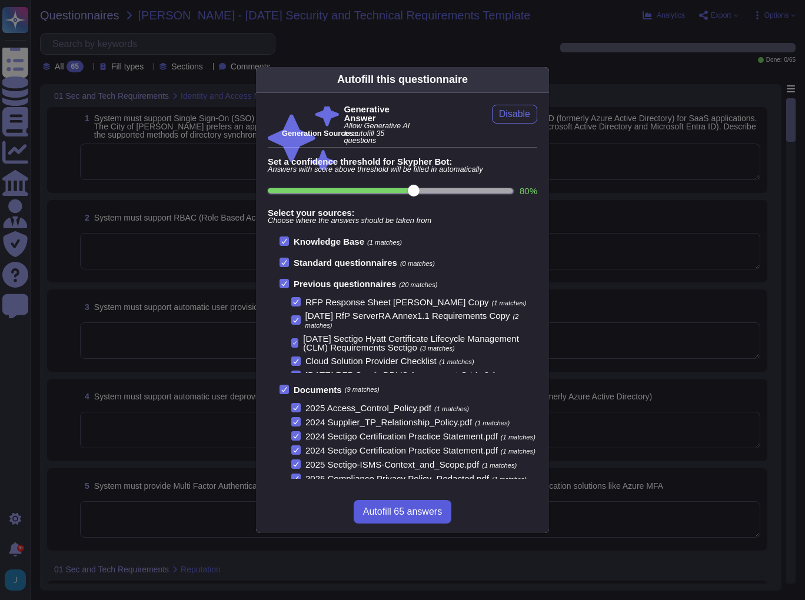
click at [371, 504] on button "Autofill 65 answers" at bounding box center [402, 512] width 98 height 24
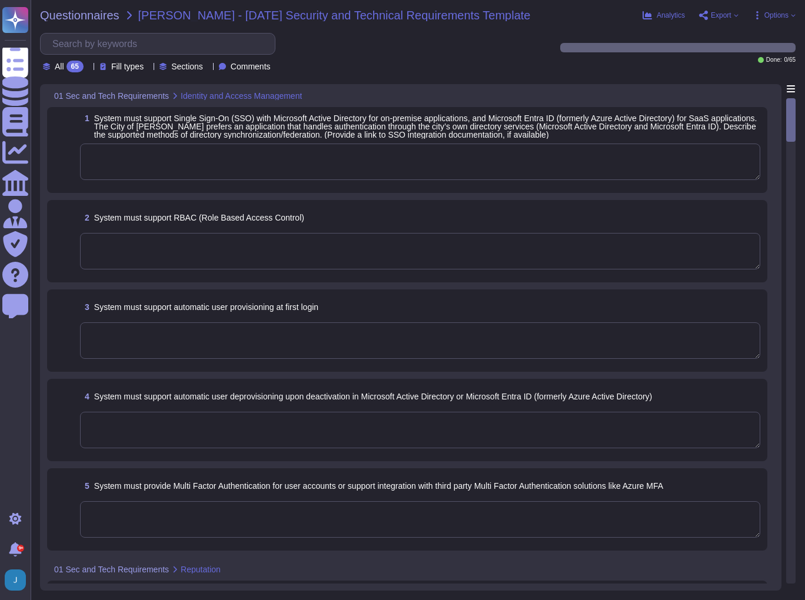
type textarea "Integration with Active Directory is supported, and Azure AD SSO can be impleme…"
type textarea "Yes, our product supports Role-Based Access Control (RBAC) for both system admi…"
type textarea "Yes, the password policy requires initial passwords to be changed upon first us…"
type textarea "Customers manage their own user provisioning/deprovisioning using whatever mode…"
type textarea "The solution supports multi-factor authentication (MFA) for user accounts and i…"
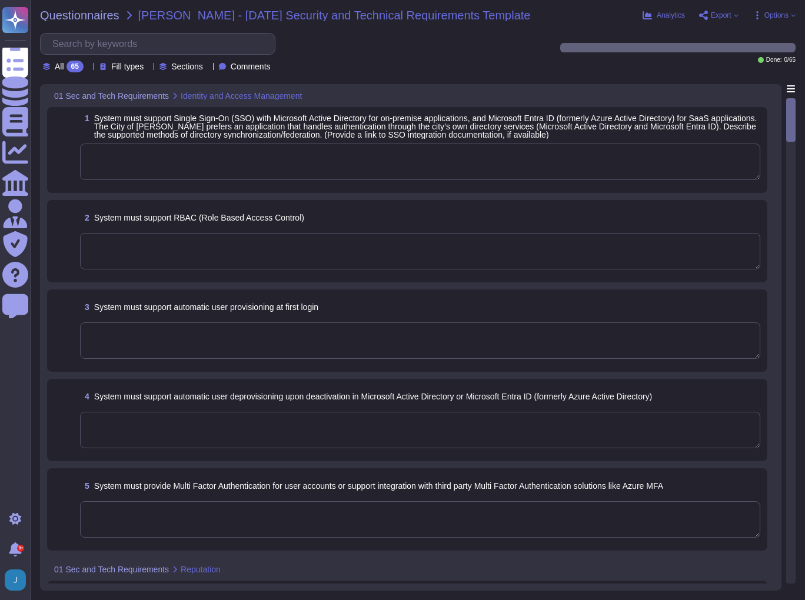
type textarea "Our primary Service Level Agreement (SLA) targets include a 99.5% uptime for ou…"
type textarea "Sectigo has implemented a robust vulnerability management program that includes…"
